Goal: Task Accomplishment & Management: Manage account settings

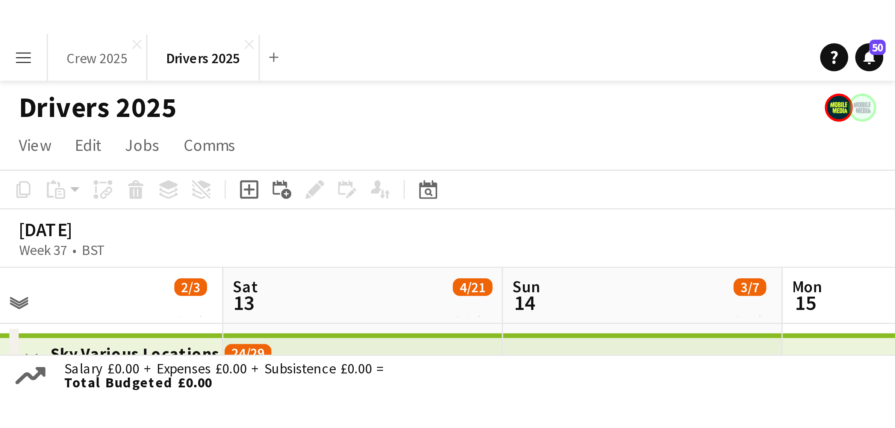
scroll to position [0, 288]
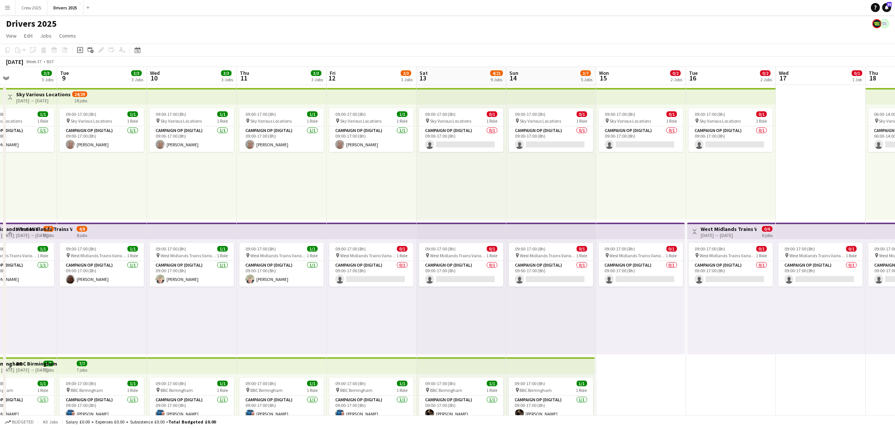
drag, startPoint x: 111, startPoint y: 191, endPoint x: 497, endPoint y: 185, distance: 385.4
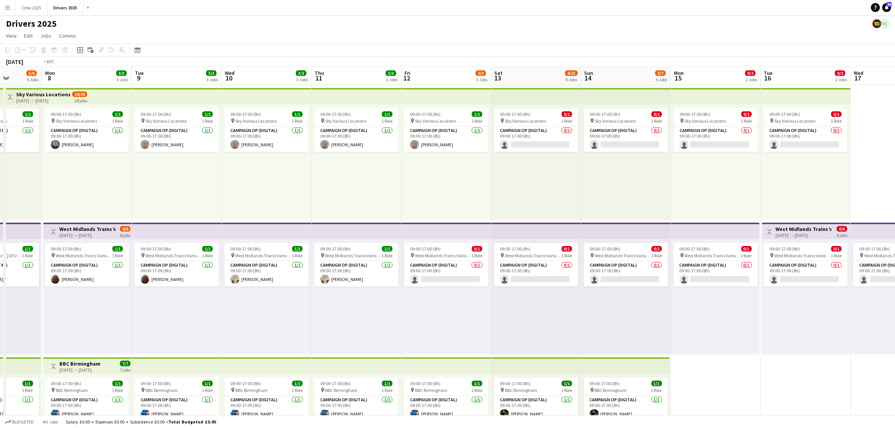
drag, startPoint x: 273, startPoint y: 187, endPoint x: 593, endPoint y: 188, distance: 320.0
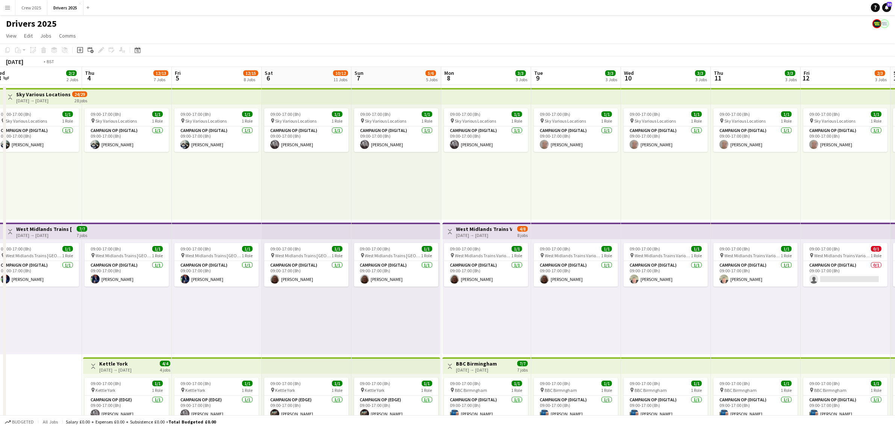
drag, startPoint x: 187, startPoint y: 193, endPoint x: 540, endPoint y: 185, distance: 353.1
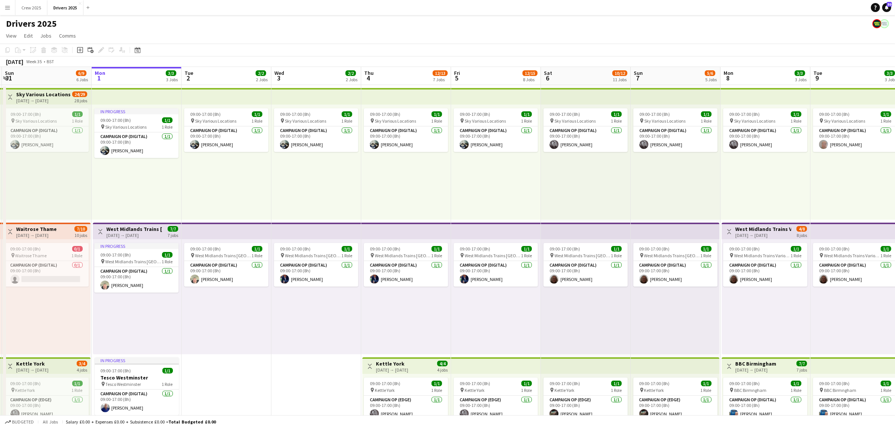
drag, startPoint x: 202, startPoint y: 187, endPoint x: 527, endPoint y: 186, distance: 324.8
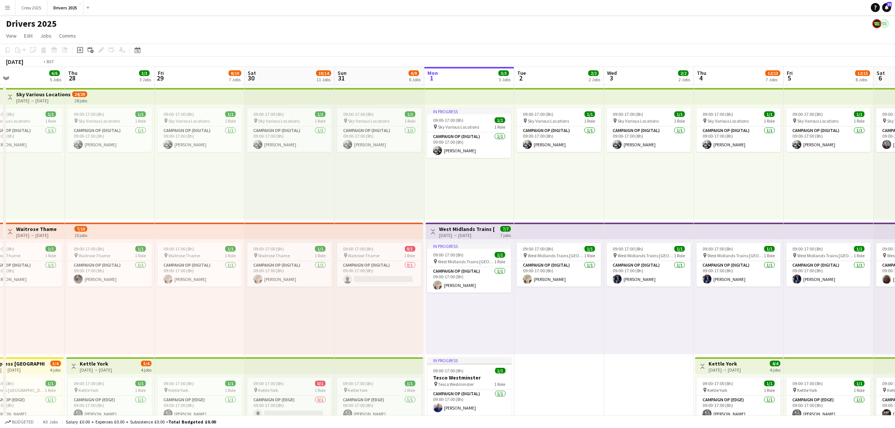
scroll to position [0, 158]
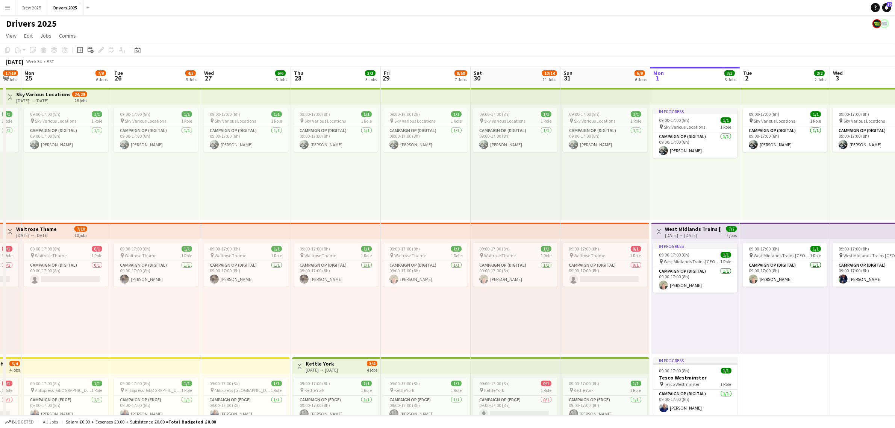
drag, startPoint x: 173, startPoint y: 191, endPoint x: 447, endPoint y: 198, distance: 274.5
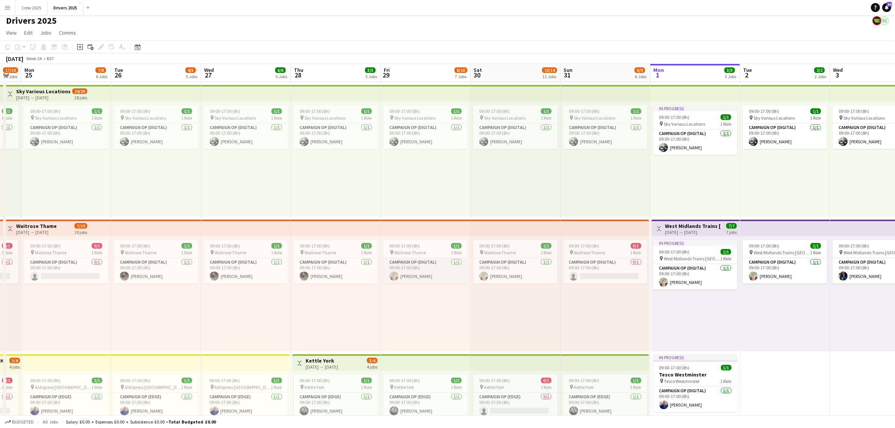
scroll to position [94, 0]
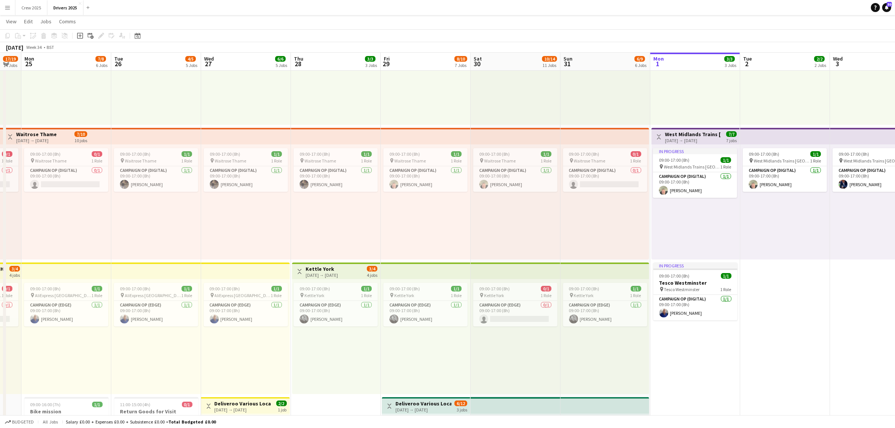
click at [338, 269] on h3 "Kettle York" at bounding box center [322, 268] width 32 height 7
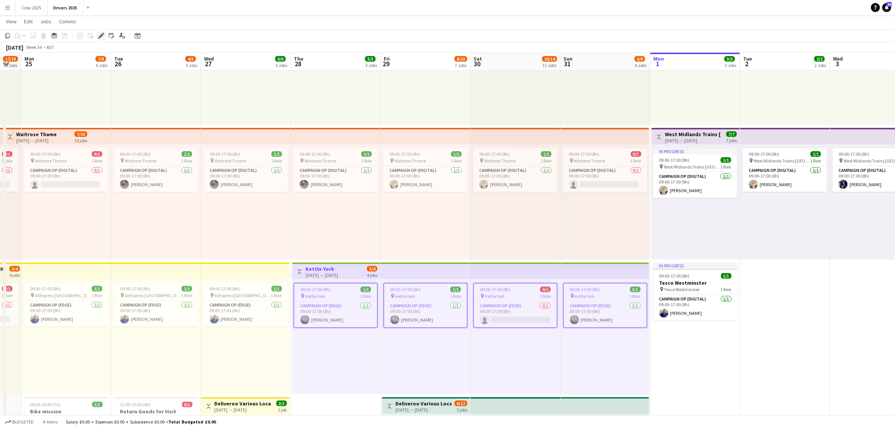
click at [99, 36] on icon "Edit" at bounding box center [101, 36] width 6 height 6
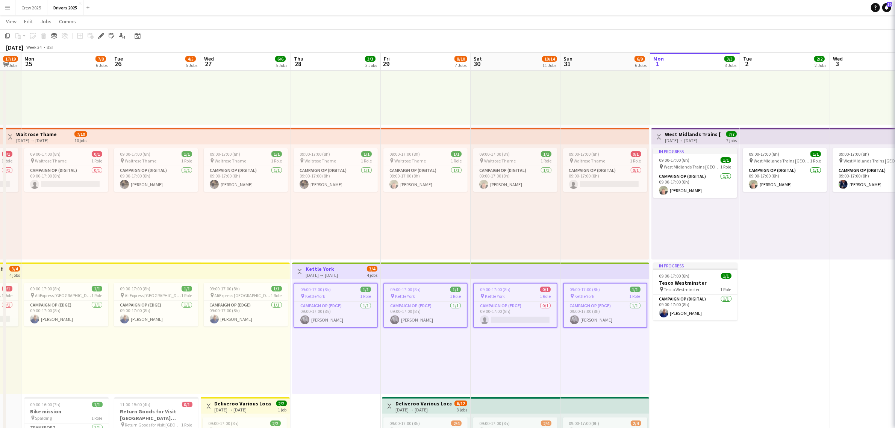
type input "**********"
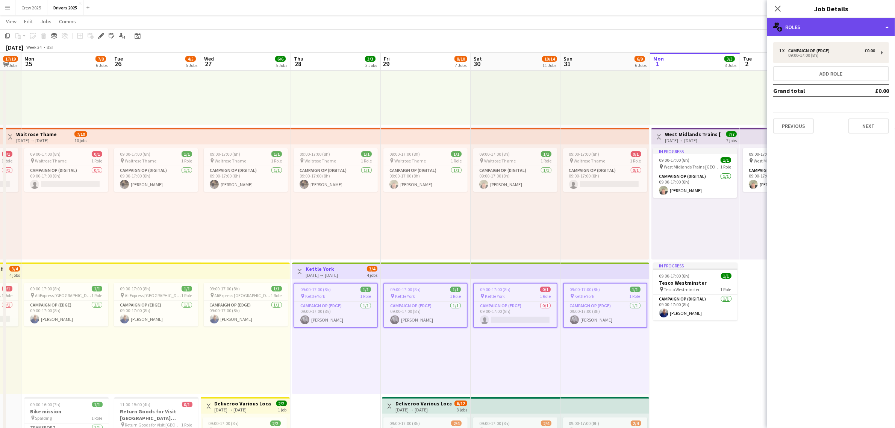
click at [722, 27] on div "multiple-users-add Roles" at bounding box center [831, 27] width 128 height 18
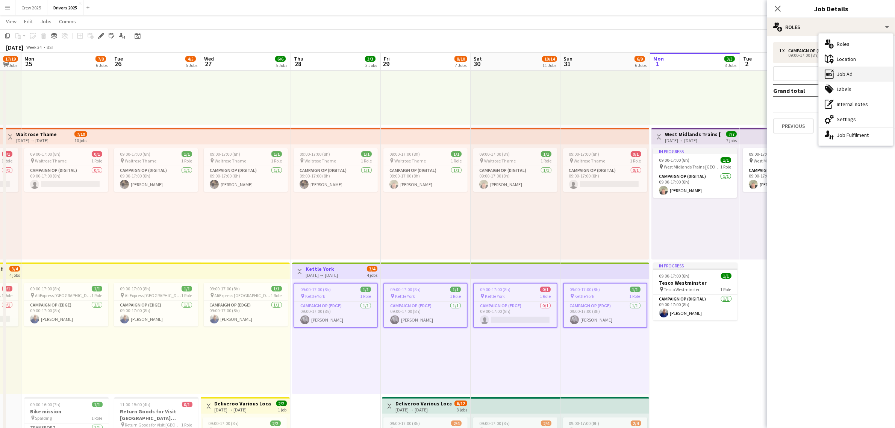
click at [722, 72] on div "ads-window Job Ad" at bounding box center [856, 74] width 74 height 15
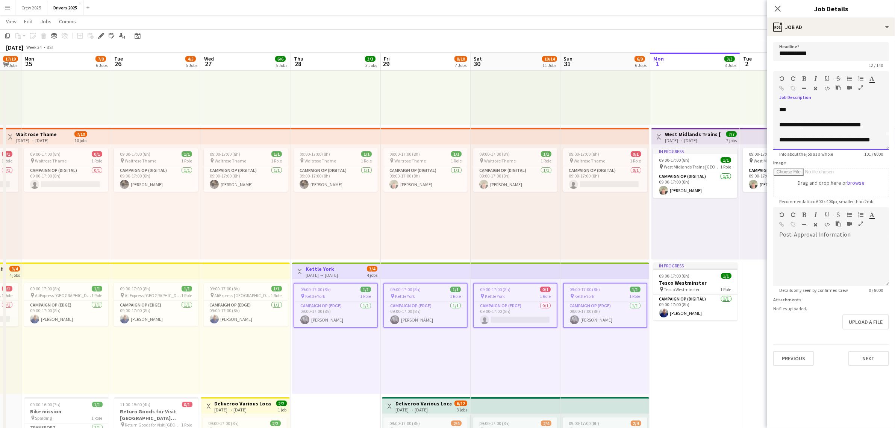
scroll to position [21, 0]
